Goal: Transaction & Acquisition: Purchase product/service

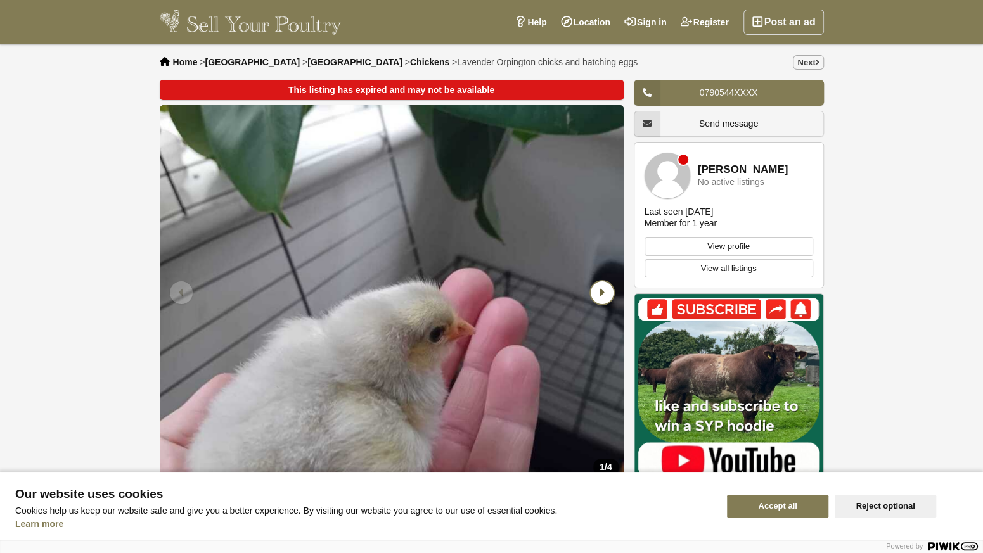
click at [605, 300] on icon "Next slide" at bounding box center [602, 292] width 23 height 23
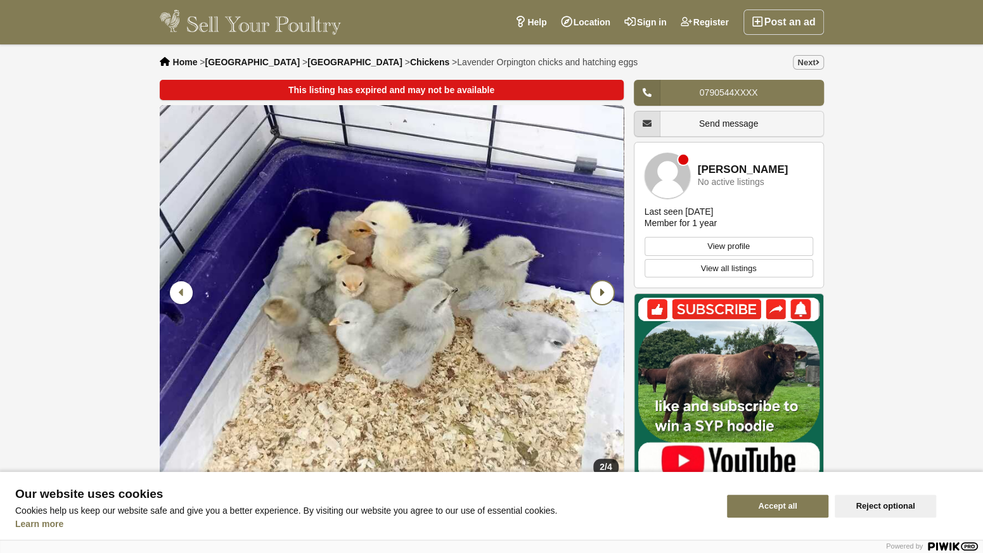
click at [605, 300] on icon "Next slide" at bounding box center [602, 292] width 23 height 23
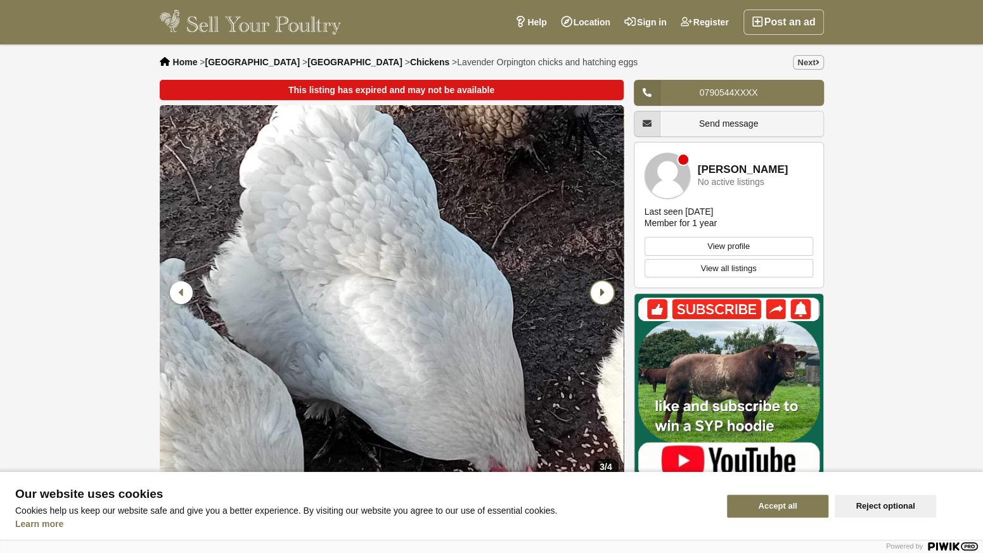
click at [605, 300] on icon "Next slide" at bounding box center [602, 292] width 23 height 23
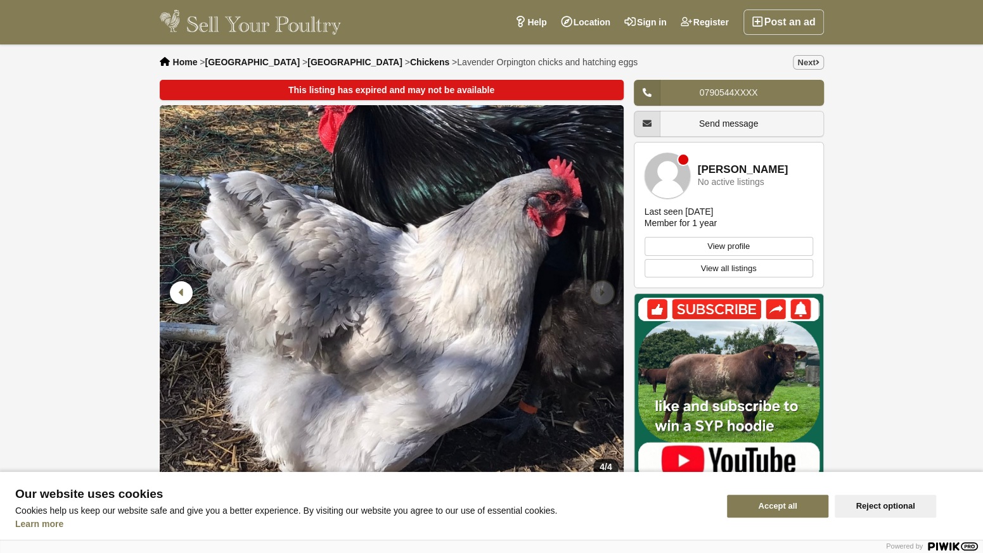
click at [605, 300] on icon "Next slide" at bounding box center [602, 292] width 23 height 23
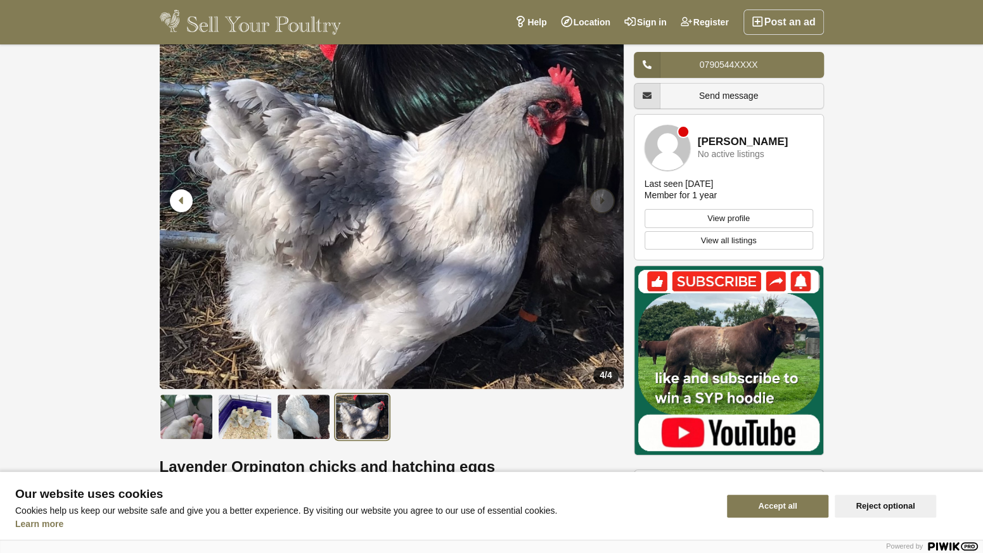
scroll to position [93, 0]
click at [311, 408] on img at bounding box center [304, 417] width 54 height 46
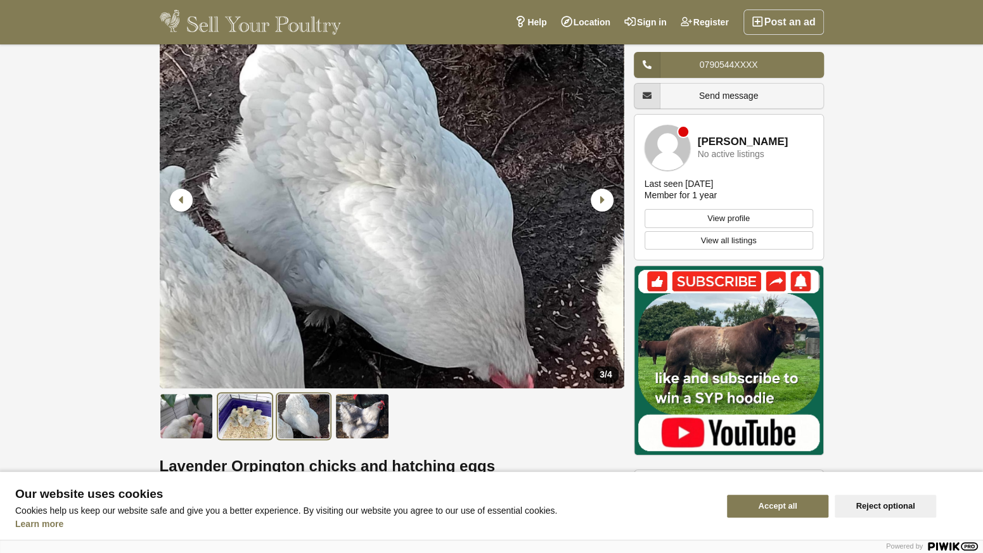
click at [229, 416] on img at bounding box center [245, 417] width 54 height 46
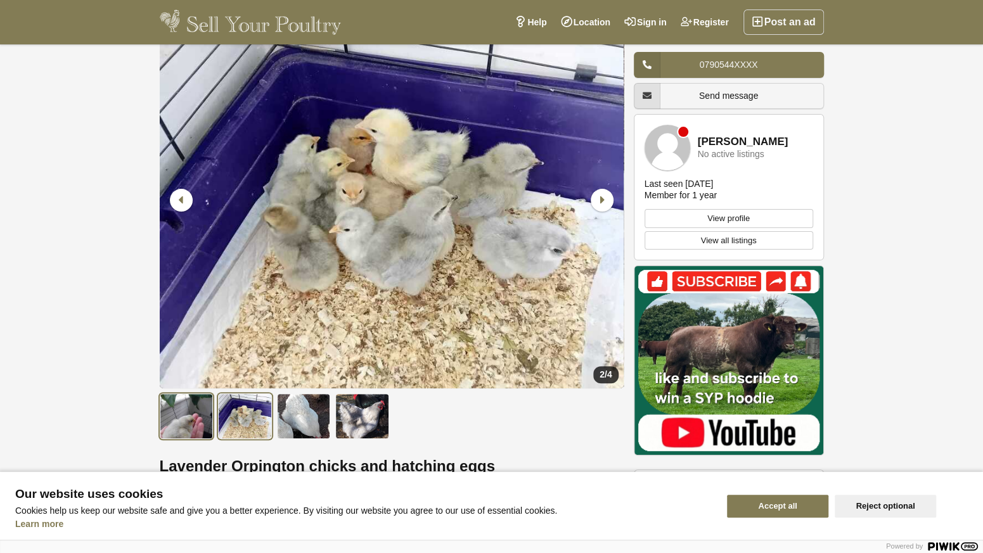
click at [182, 418] on img at bounding box center [187, 417] width 54 height 46
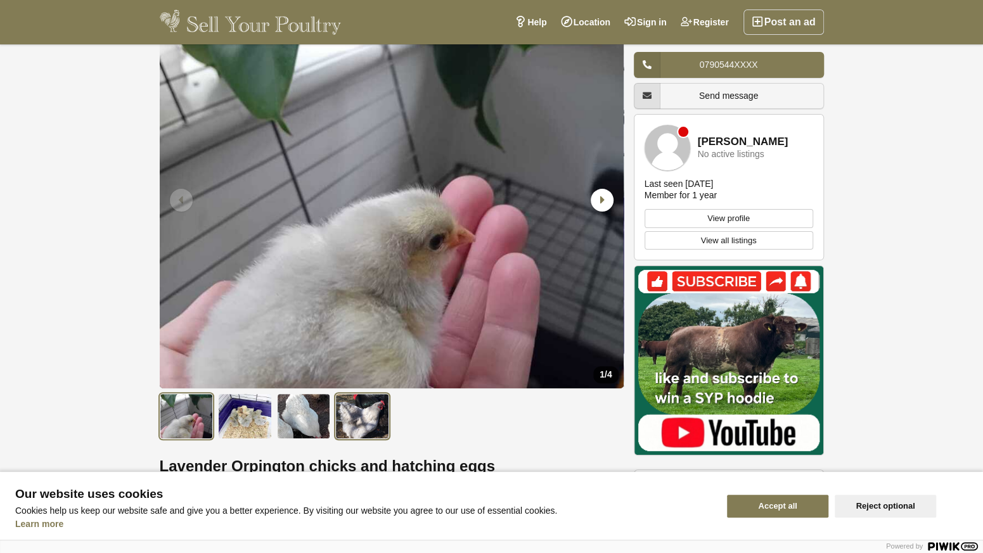
click at [361, 406] on img at bounding box center [362, 417] width 54 height 46
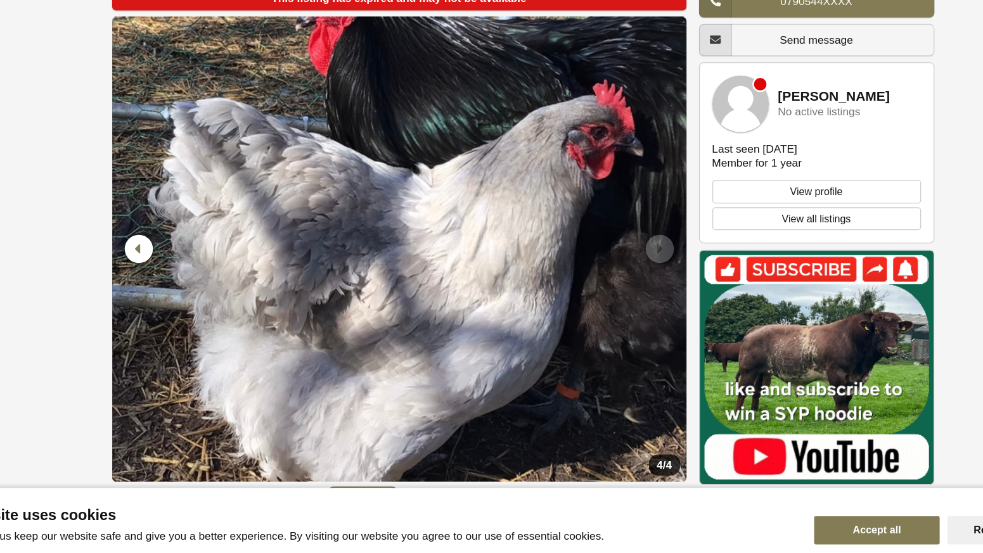
scroll to position [14, 0]
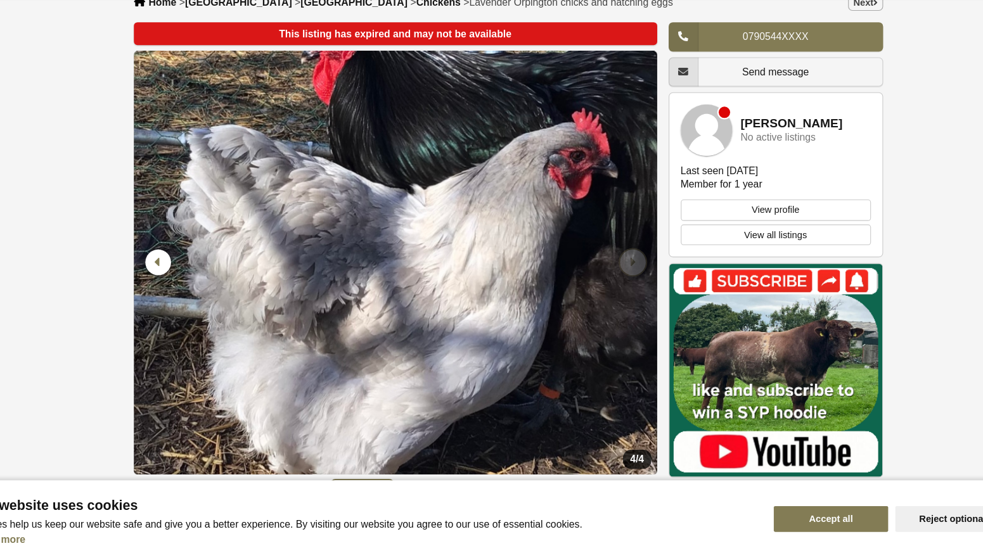
click at [601, 281] on icon "Next slide" at bounding box center [602, 279] width 23 height 23
click at [600, 281] on icon "Next slide" at bounding box center [602, 279] width 23 height 23
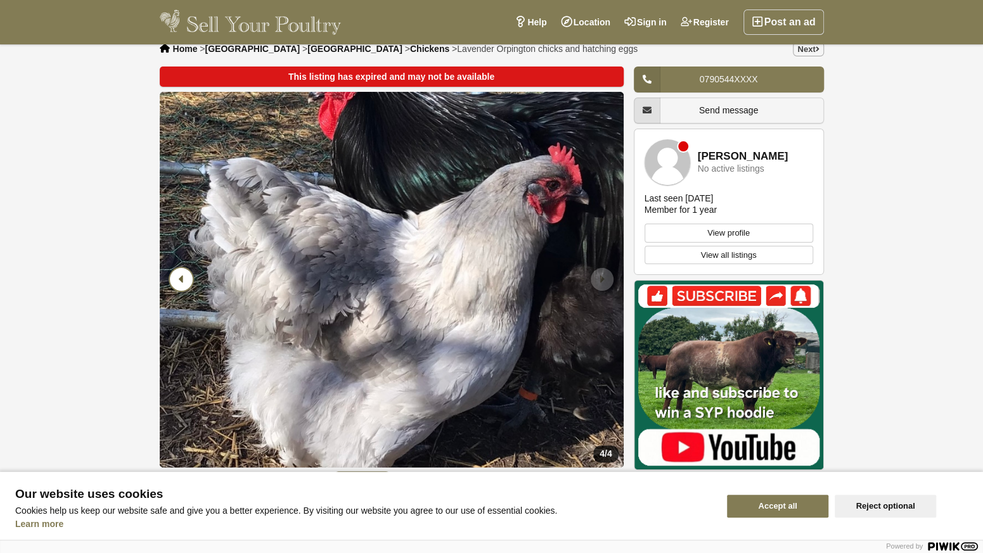
click at [176, 286] on icon "Previous slide" at bounding box center [181, 279] width 23 height 23
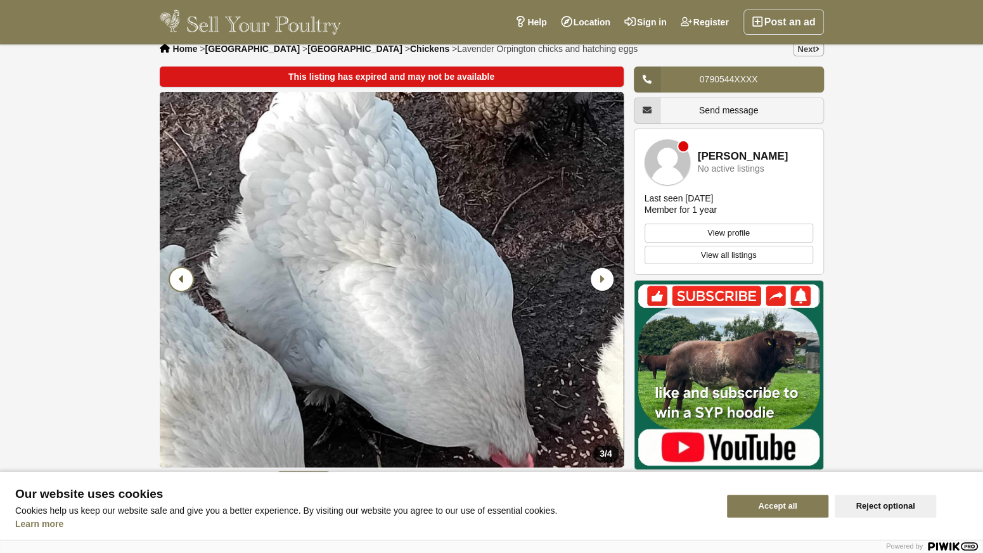
click at [176, 286] on icon "Previous slide" at bounding box center [181, 279] width 23 height 23
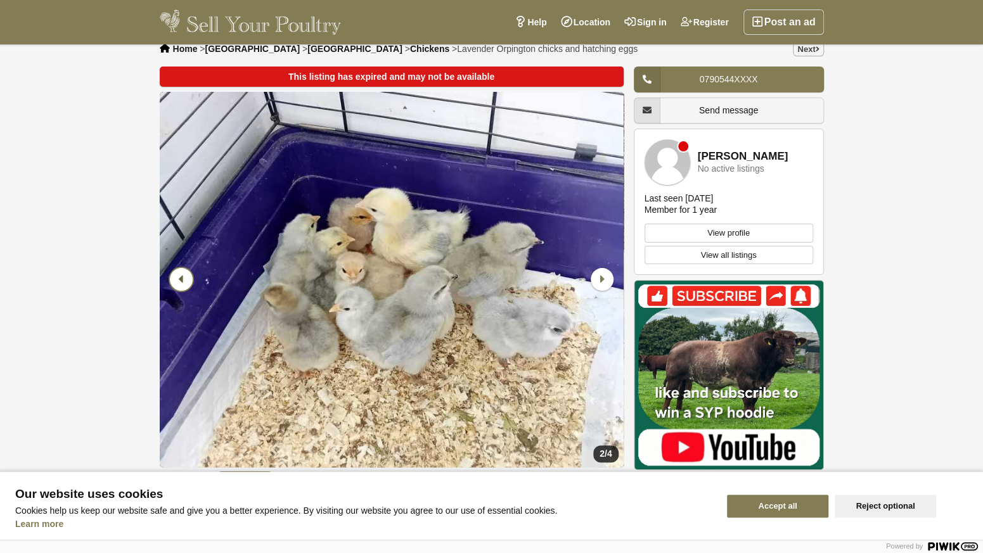
click at [176, 286] on icon "Previous slide" at bounding box center [181, 279] width 23 height 23
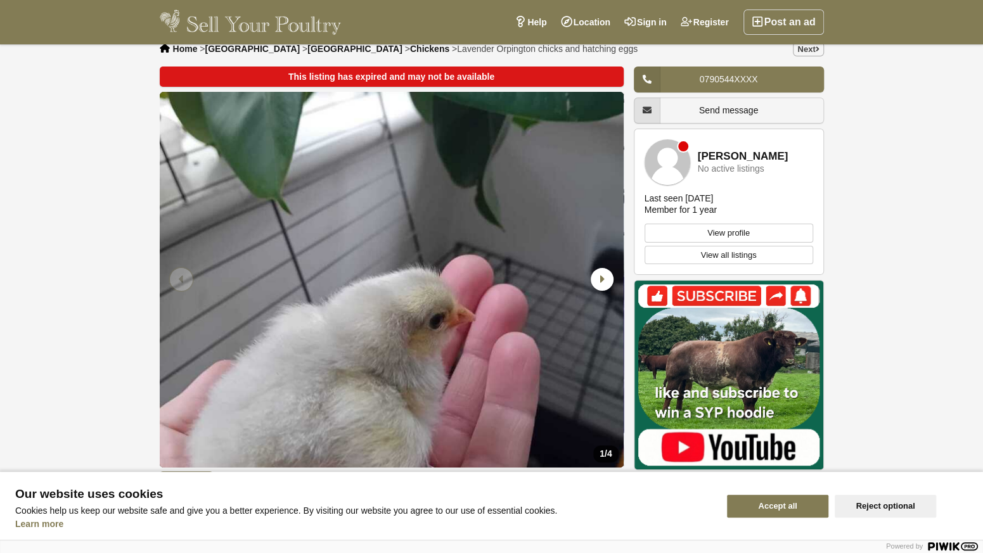
click at [176, 286] on icon "Previous slide" at bounding box center [181, 279] width 23 height 23
